Goal: Transaction & Acquisition: Subscribe to service/newsletter

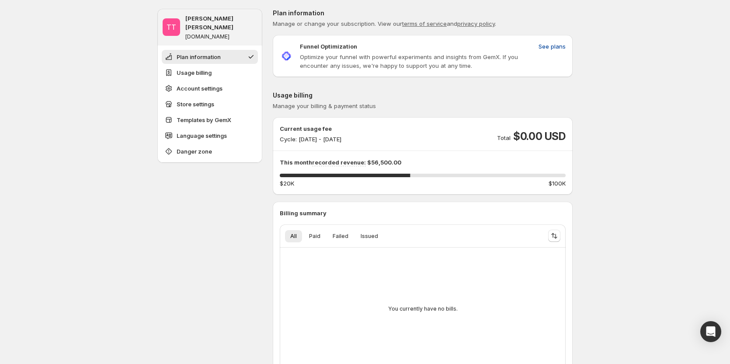
click at [559, 45] on span "See plans" at bounding box center [551, 46] width 27 height 9
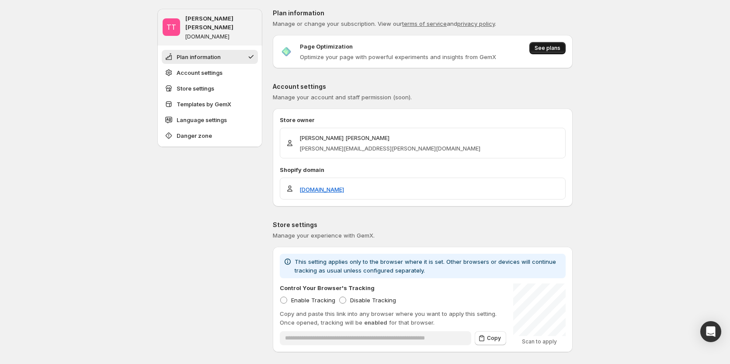
click at [560, 48] on span "See plans" at bounding box center [548, 48] width 26 height 7
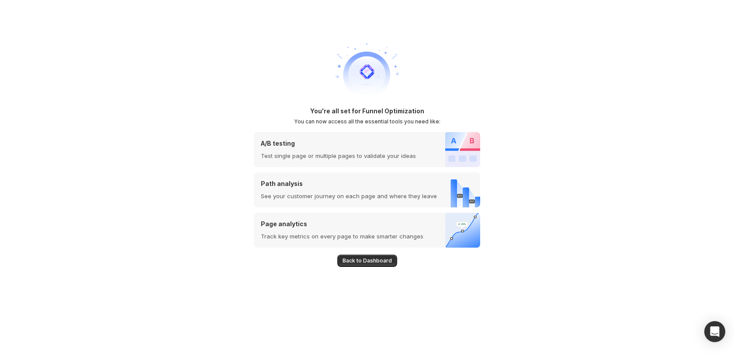
click at [370, 254] on button "Back to Dashboard" at bounding box center [367, 260] width 60 height 12
